Goal: Information Seeking & Learning: Compare options

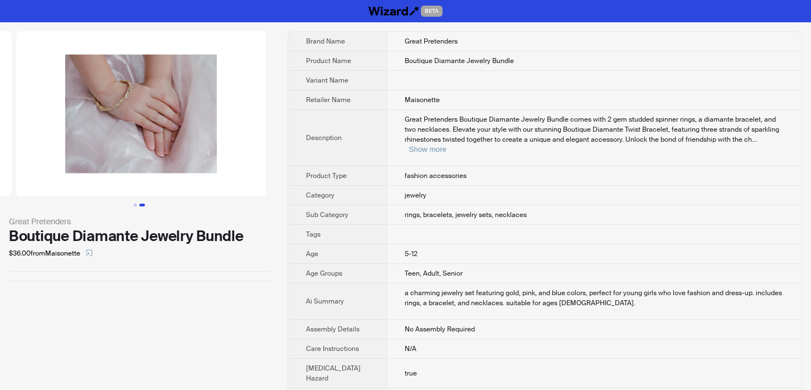
scroll to position [0, 254]
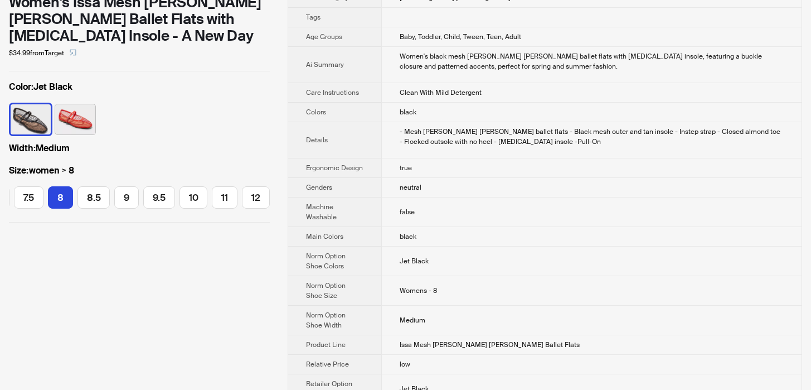
scroll to position [252, 0]
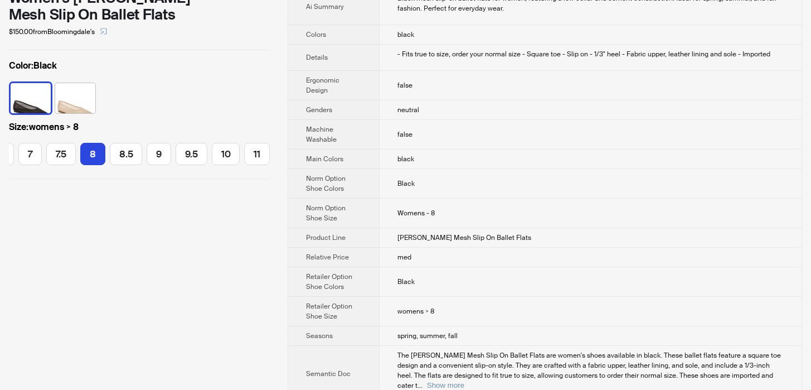
scroll to position [243, 0]
